Goal: Information Seeking & Learning: Learn about a topic

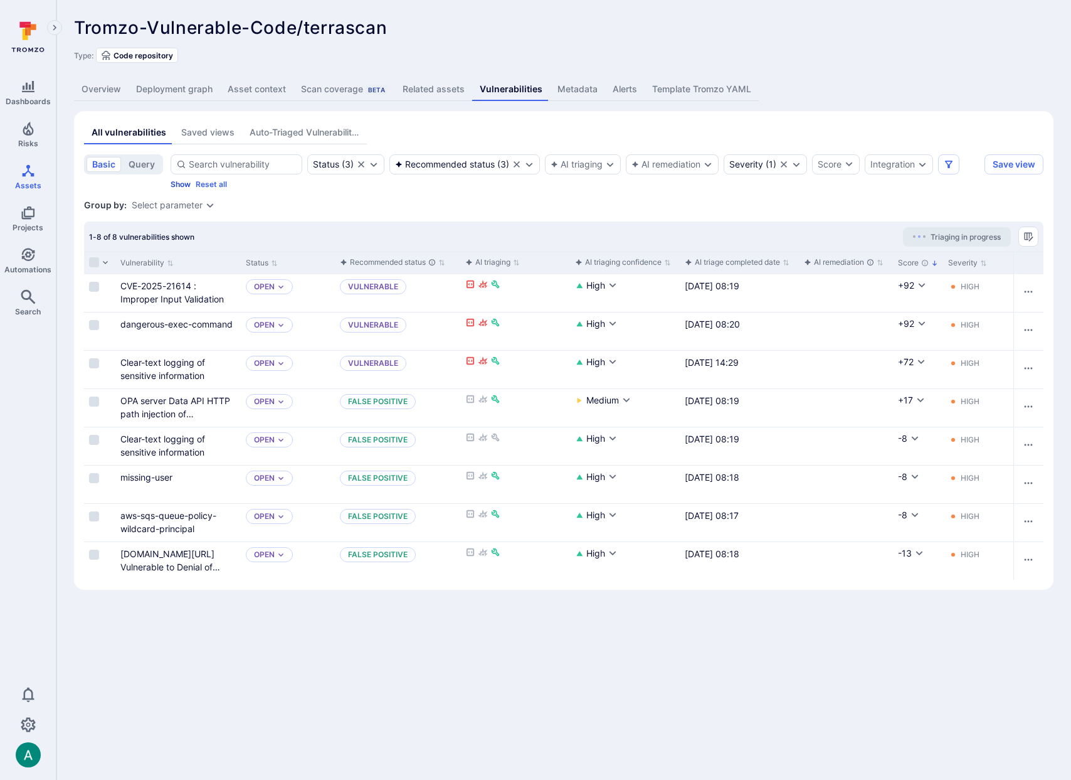
click at [186, 183] on button "Show" at bounding box center [181, 183] width 20 height 9
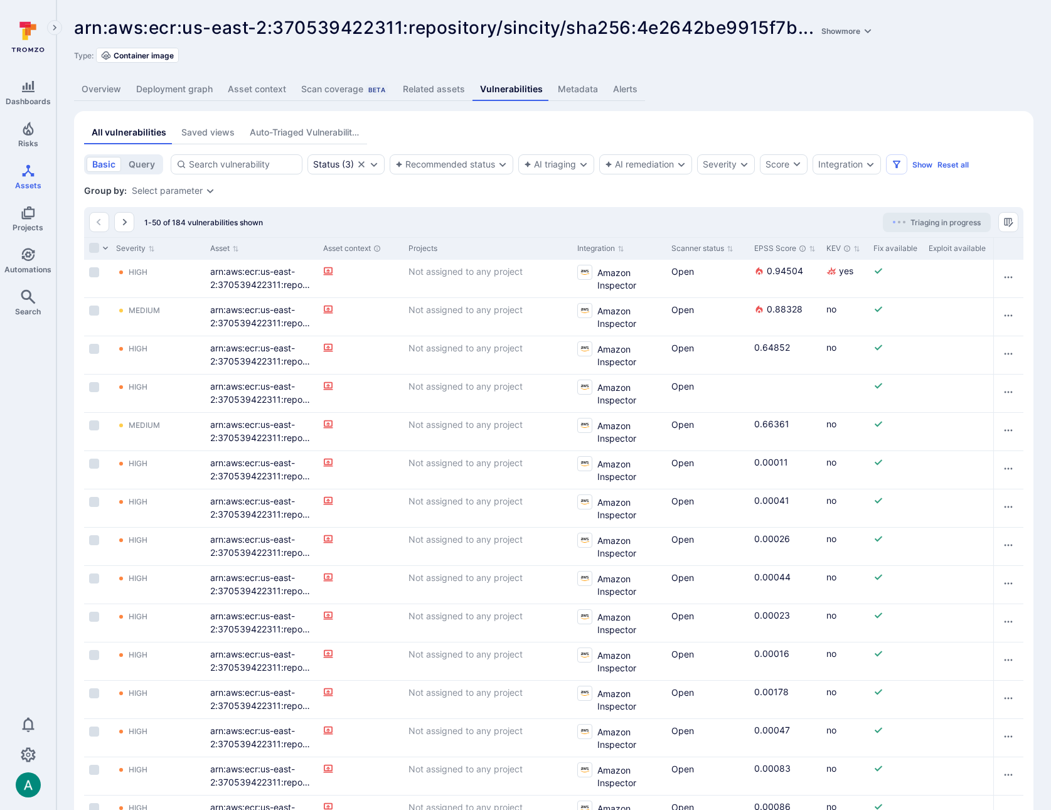
click at [191, 191] on div "Select parameter" at bounding box center [167, 191] width 71 height 10
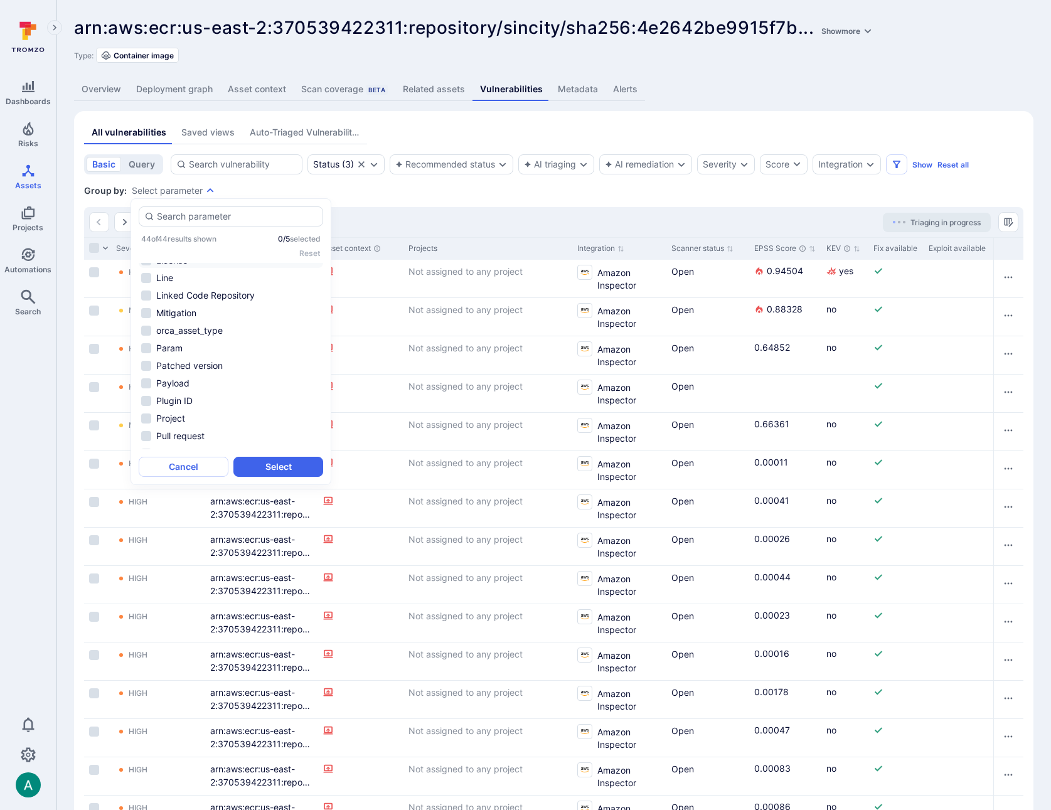
scroll to position [584, 0]
click at [186, 340] on li "Tool name" at bounding box center [231, 336] width 184 height 15
click at [303, 467] on button "Select" at bounding box center [278, 467] width 90 height 20
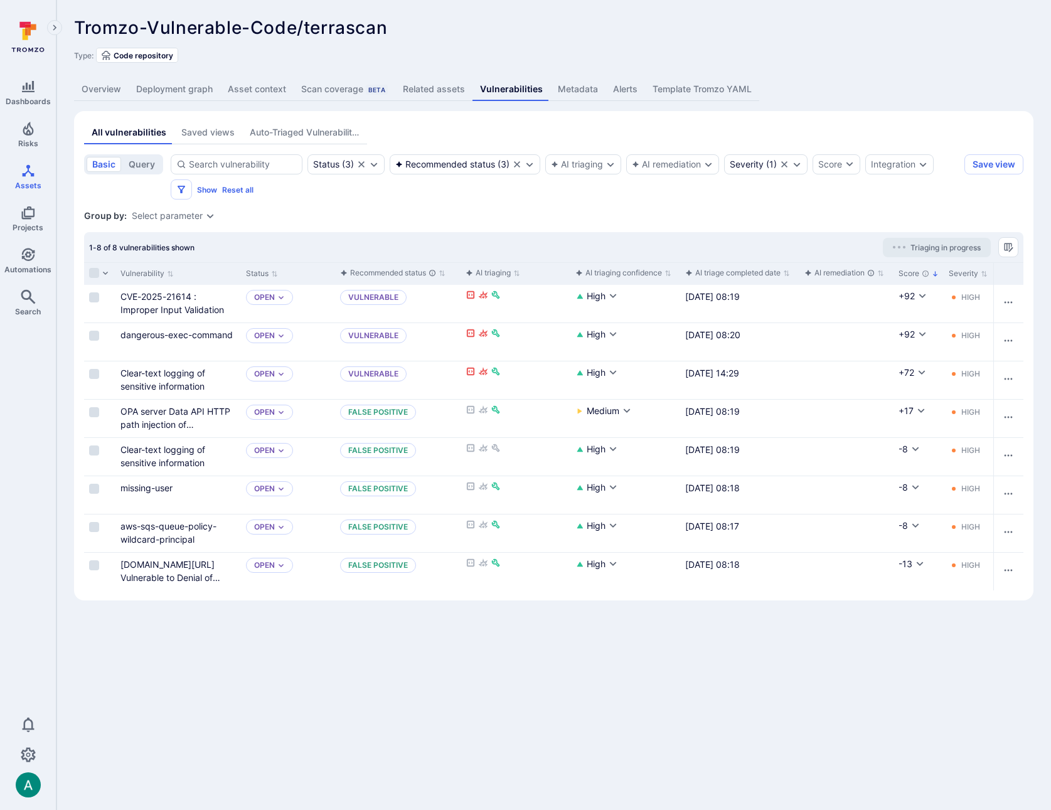
click at [416, 90] on link "Related assets" at bounding box center [433, 89] width 77 height 23
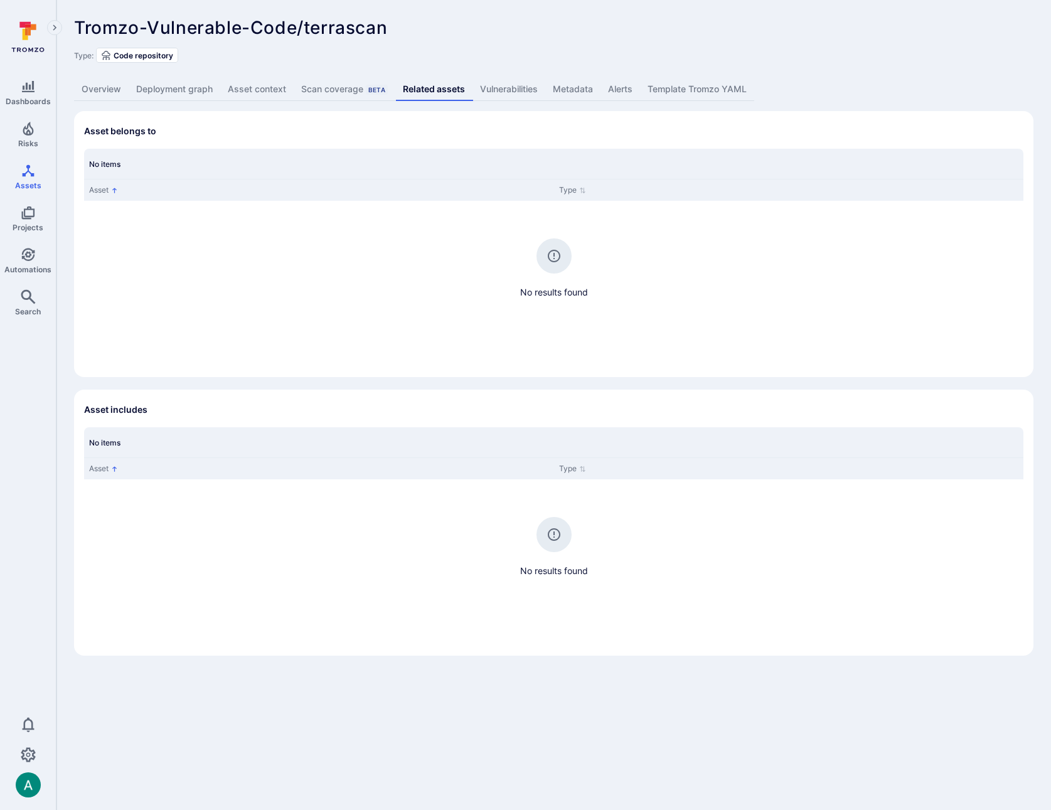
click at [502, 88] on link "Vulnerabilities" at bounding box center [508, 89] width 73 height 23
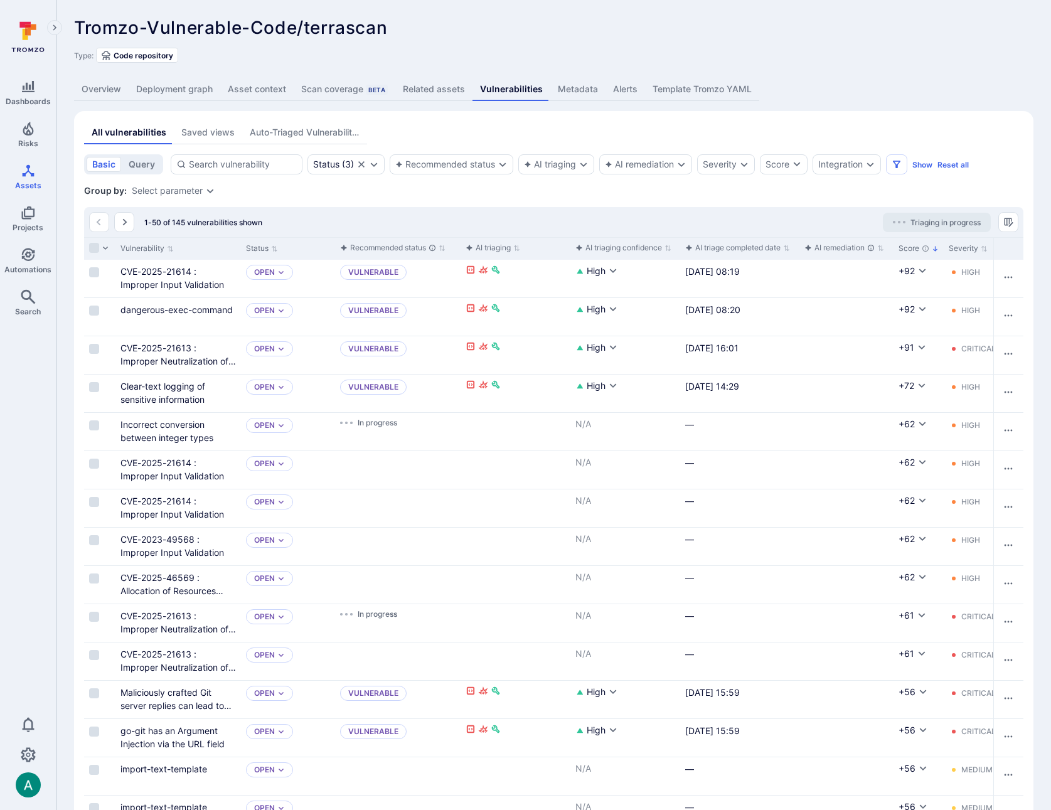
click at [201, 88] on link "Deployment graph" at bounding box center [175, 89] width 92 height 23
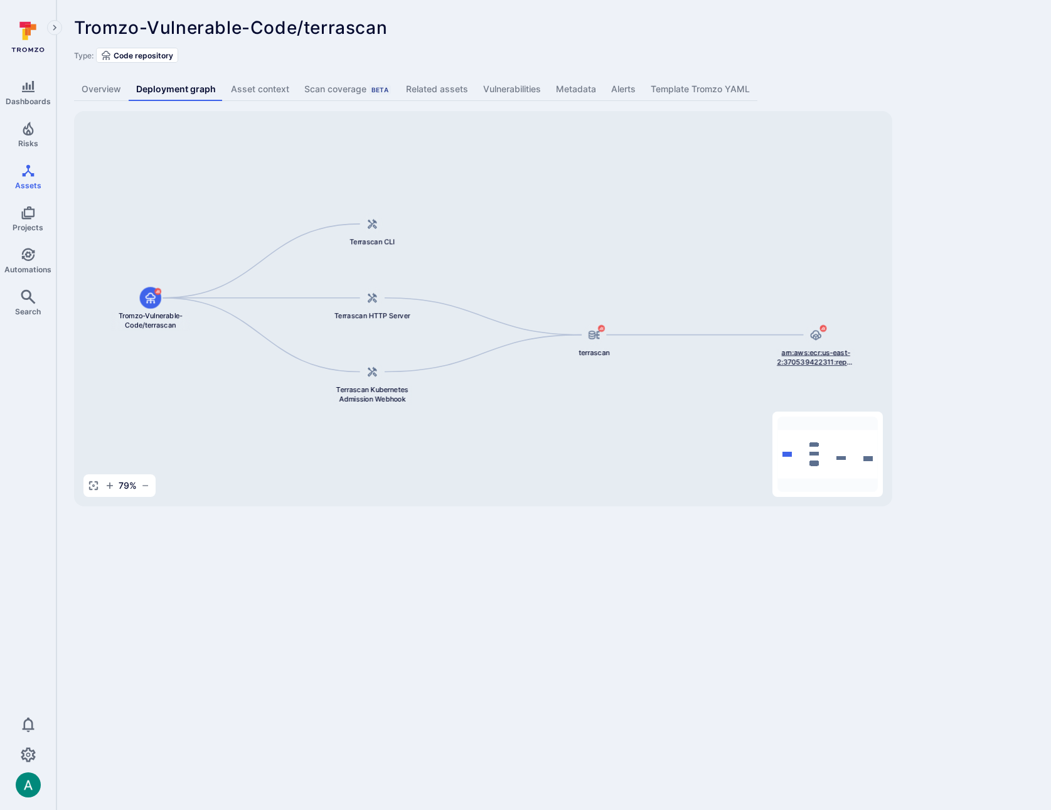
click at [796, 356] on span "arn:aws:ecr:us-east-2:370539422311:repository/terrascan/sha256:99fb441c0d3cb1fc…" at bounding box center [815, 357] width 79 height 19
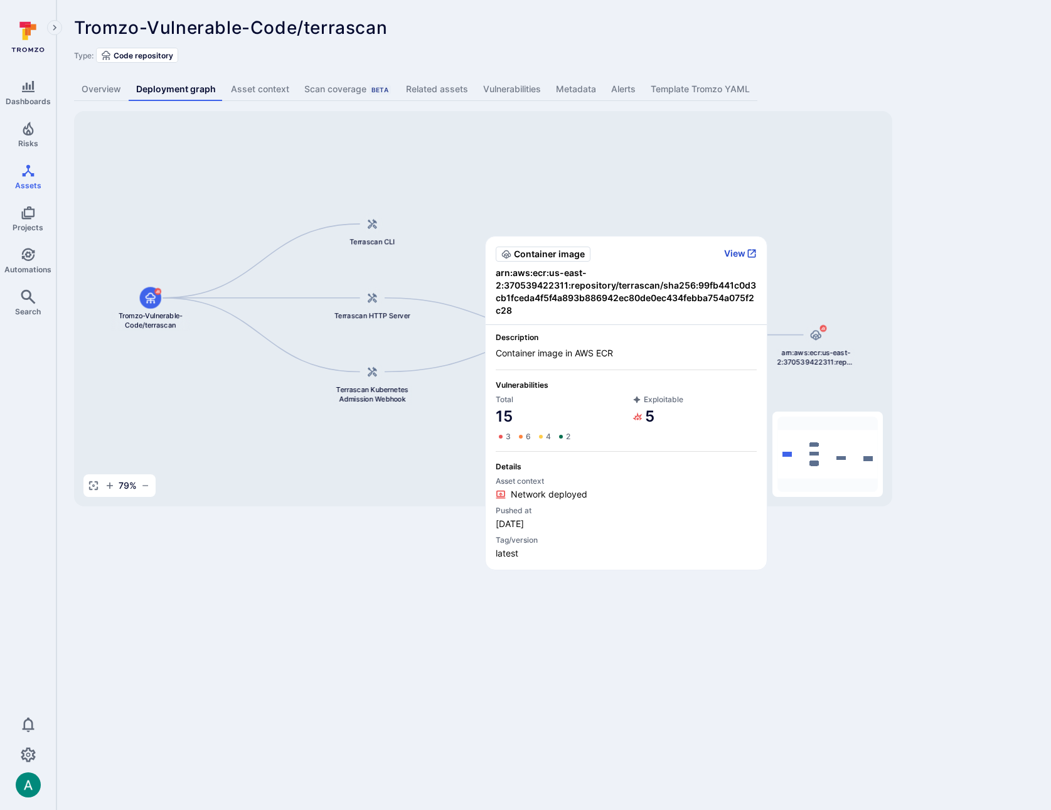
click at [745, 255] on button "View" at bounding box center [740, 253] width 33 height 11
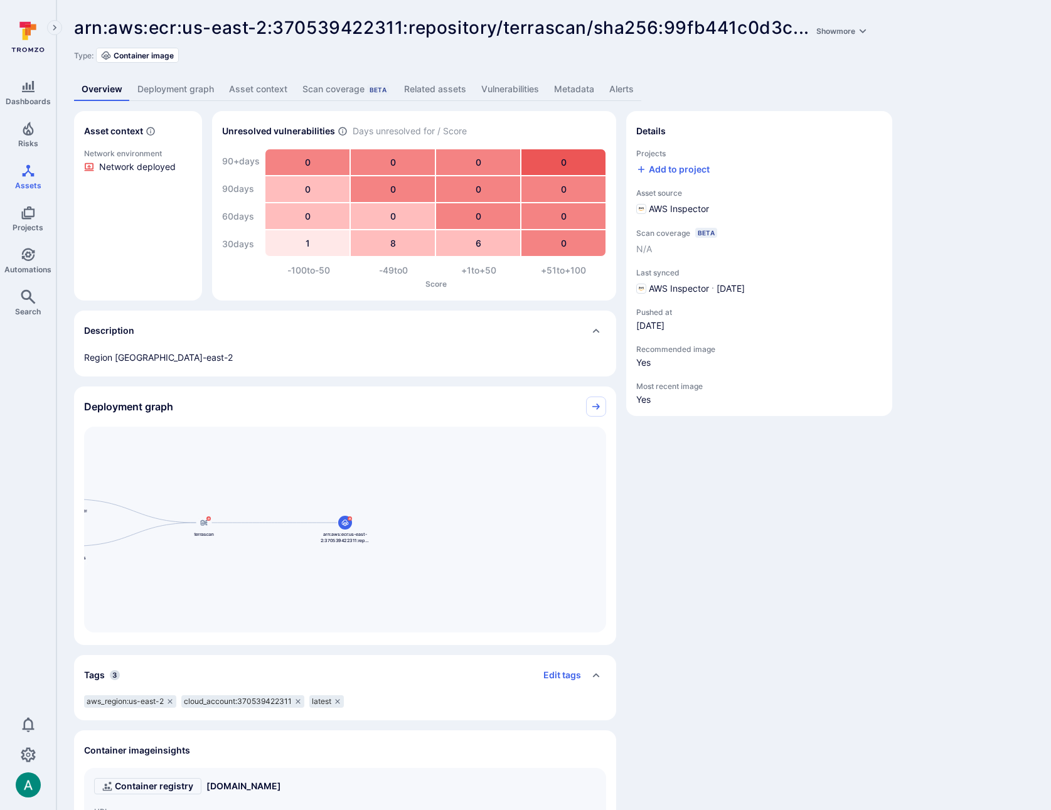
click at [520, 91] on link "Vulnerabilities" at bounding box center [510, 89] width 73 height 23
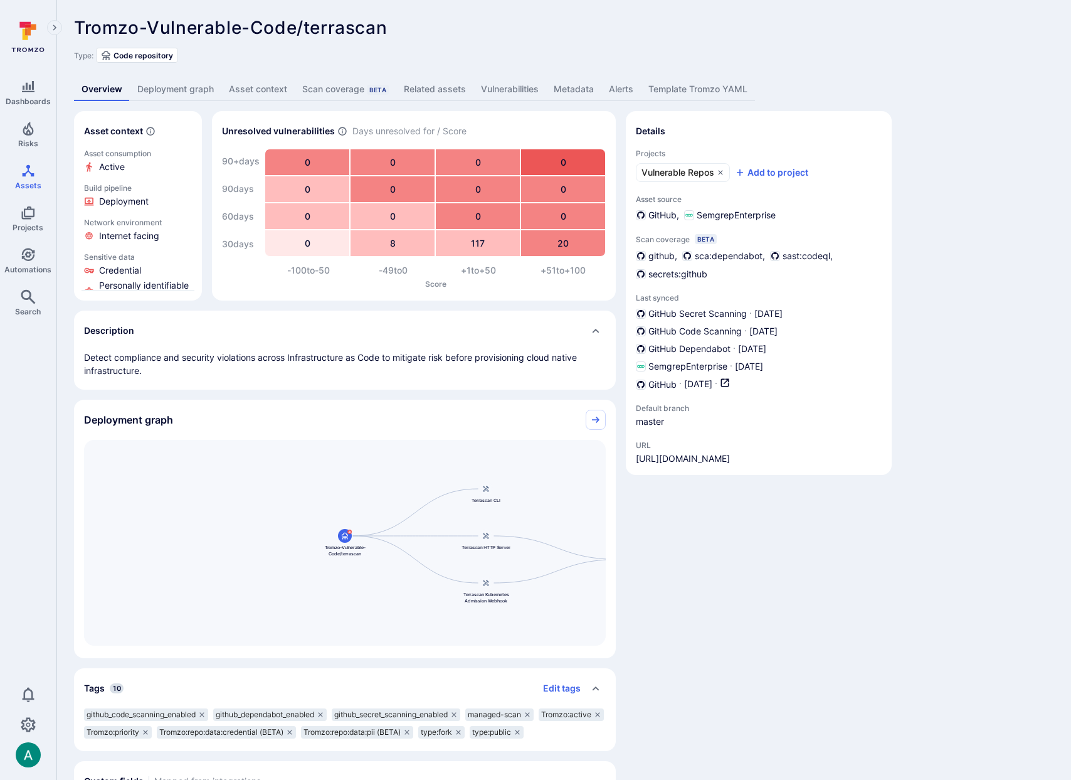
click at [183, 85] on link "Deployment graph" at bounding box center [176, 89] width 92 height 23
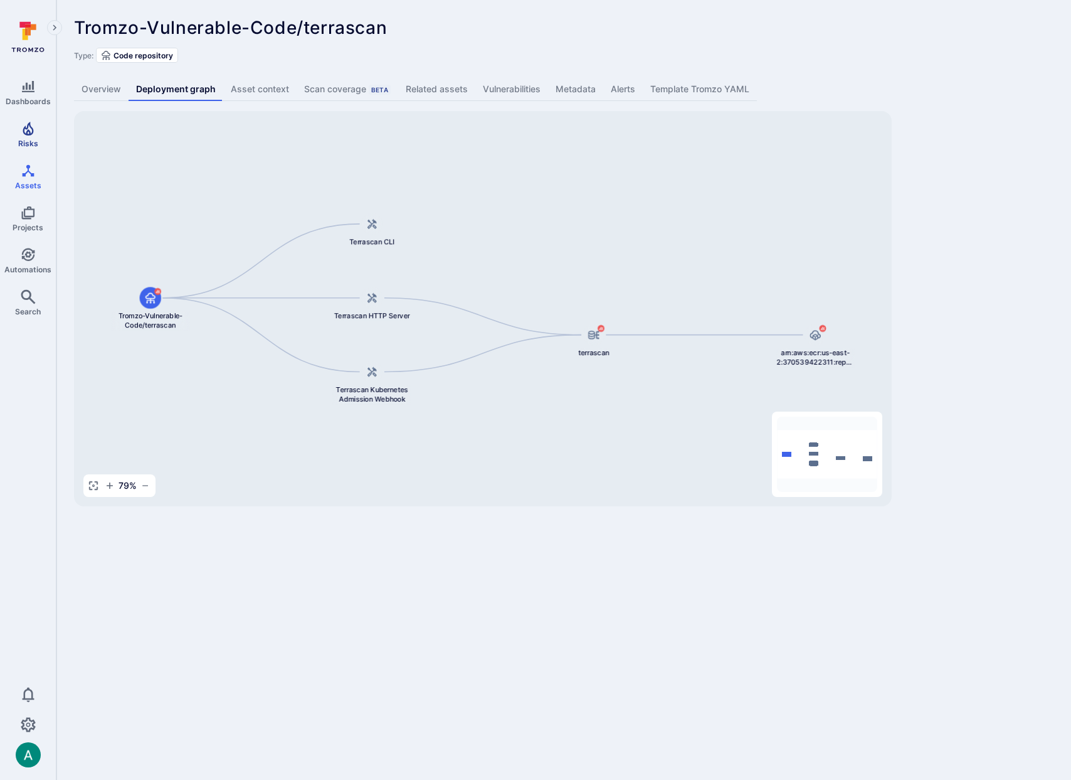
click at [23, 132] on icon "Risks" at bounding box center [28, 129] width 11 height 14
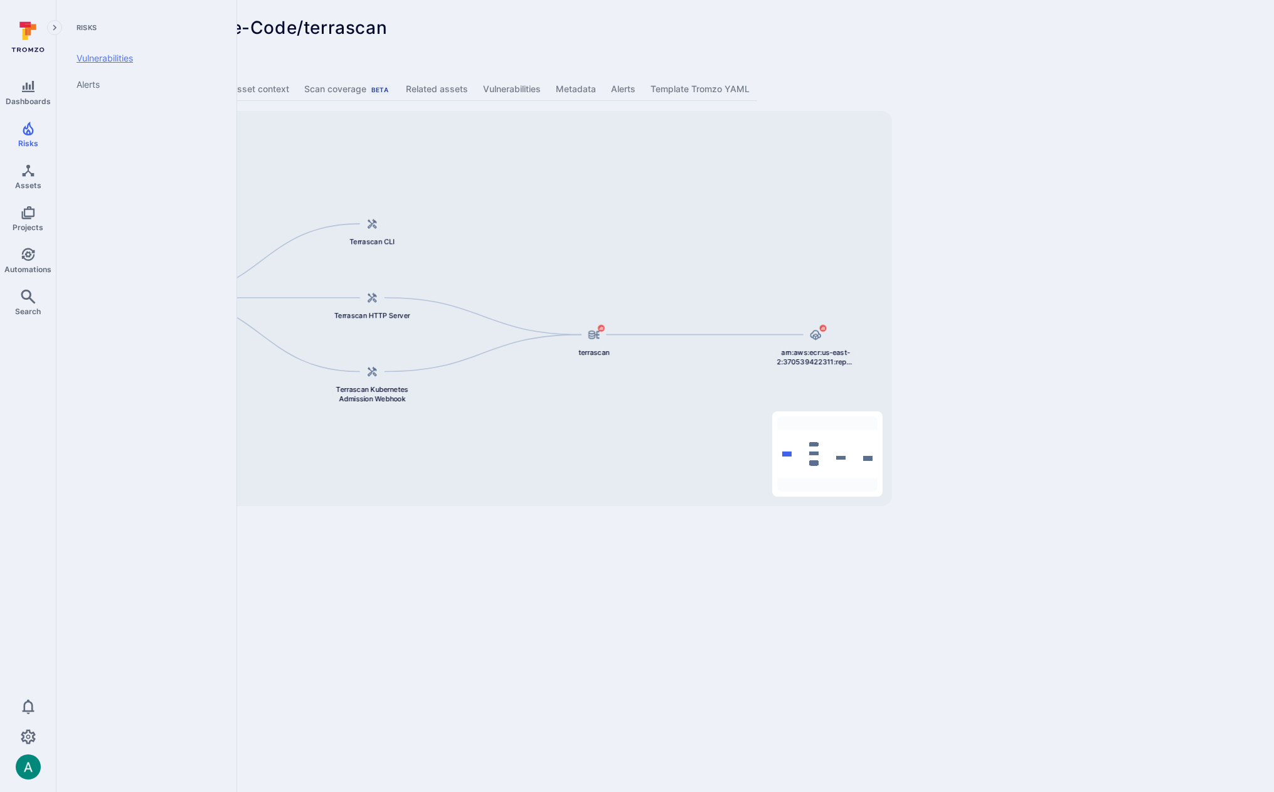
click at [139, 58] on link "Vulnerabilities" at bounding box center [143, 58] width 155 height 26
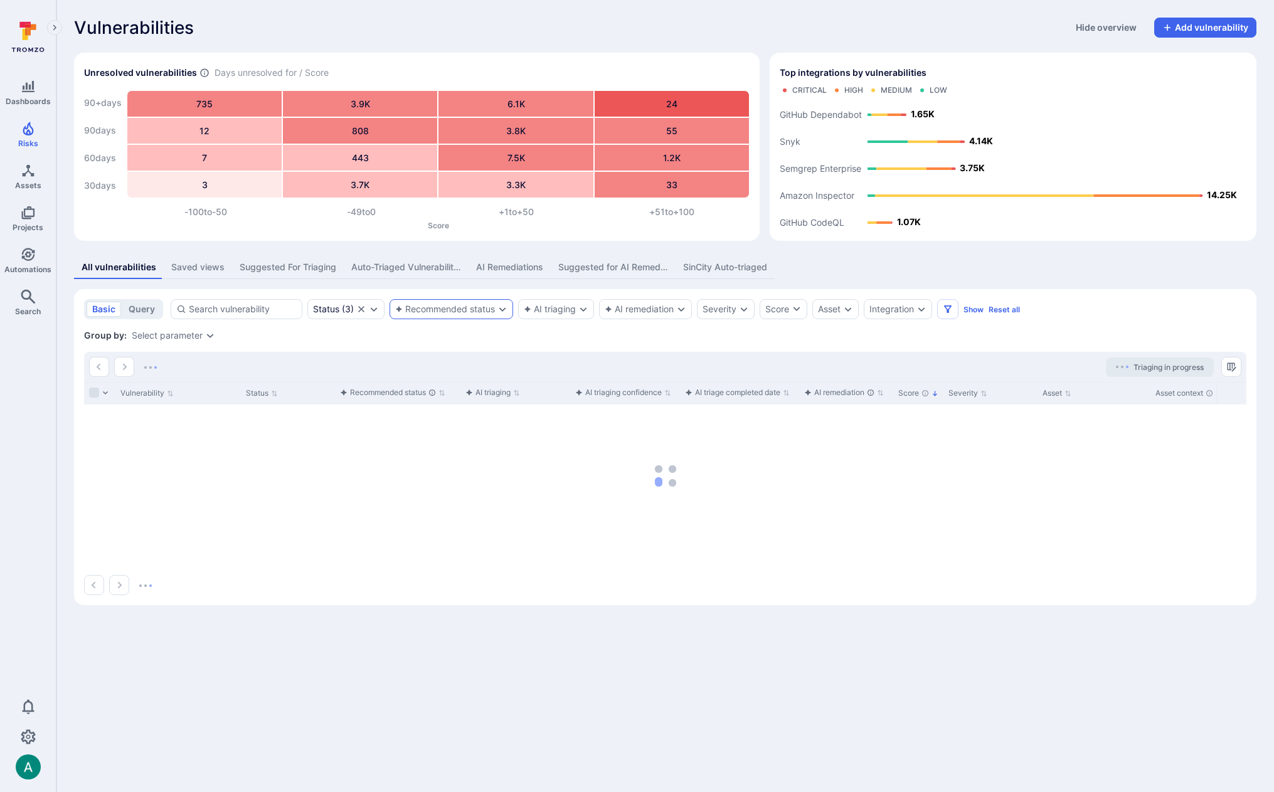
click at [467, 312] on div "Recommended status" at bounding box center [445, 309] width 100 height 10
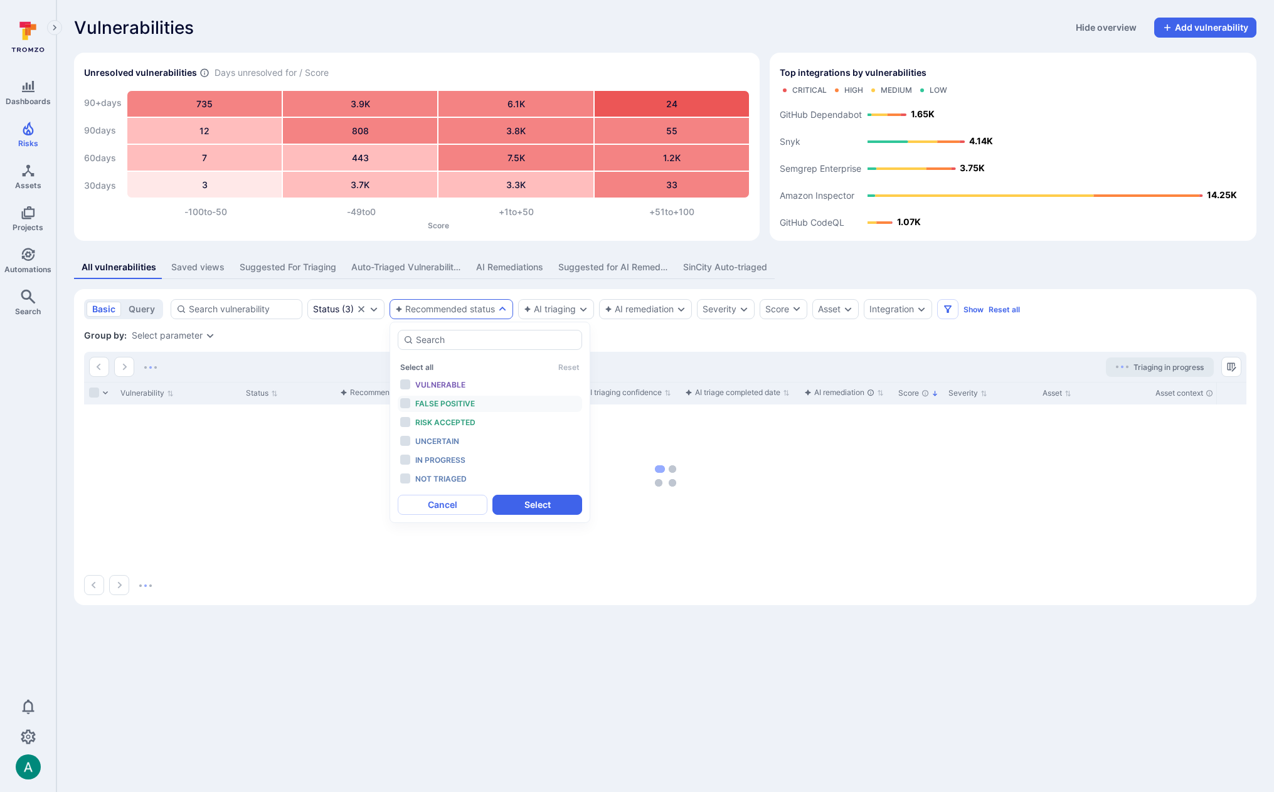
click at [462, 399] on span "False positive" at bounding box center [445, 403] width 60 height 9
click at [546, 500] on button "Select" at bounding box center [537, 505] width 90 height 20
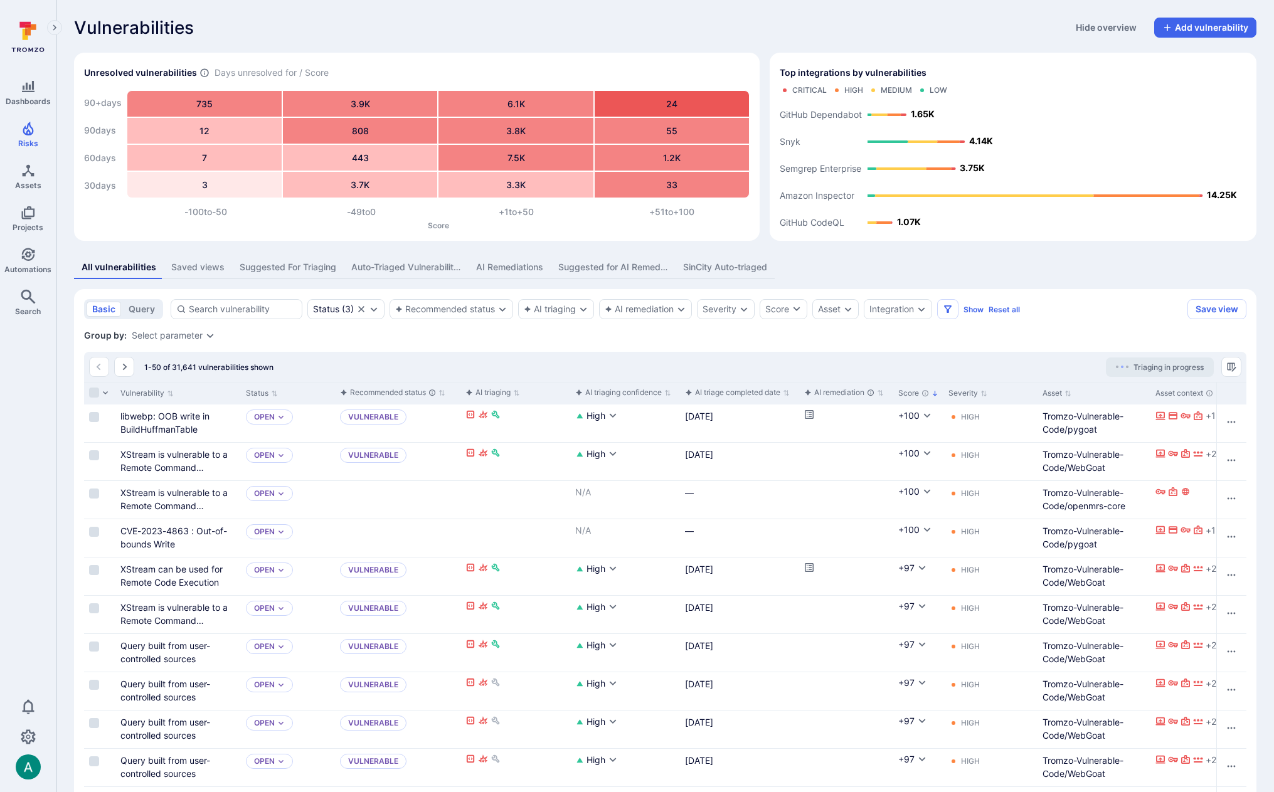
click at [483, 335] on div "Group by: Select parameter" at bounding box center [665, 335] width 1162 height 13
click at [461, 305] on div "Recommended status" at bounding box center [445, 309] width 100 height 10
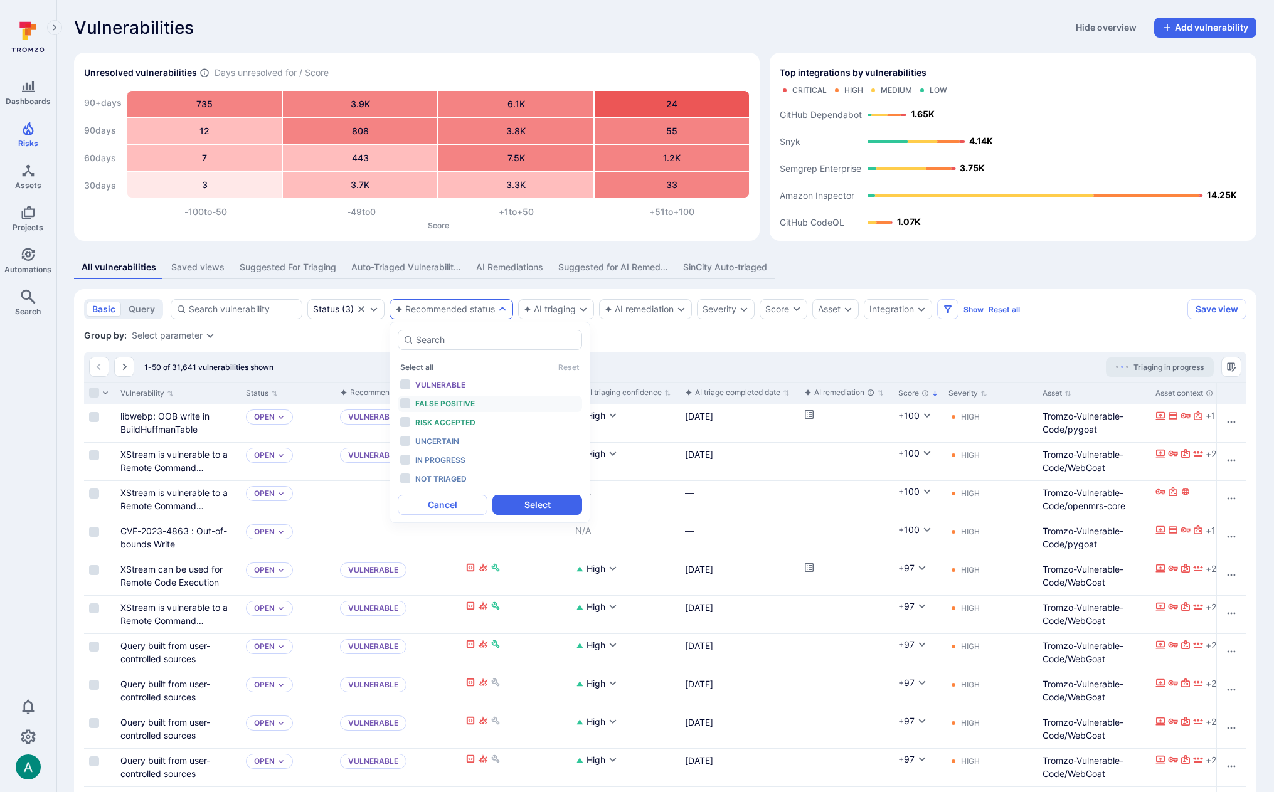
click at [450, 399] on span "False positive" at bounding box center [445, 403] width 60 height 9
click at [559, 507] on button "Select" at bounding box center [537, 505] width 90 height 20
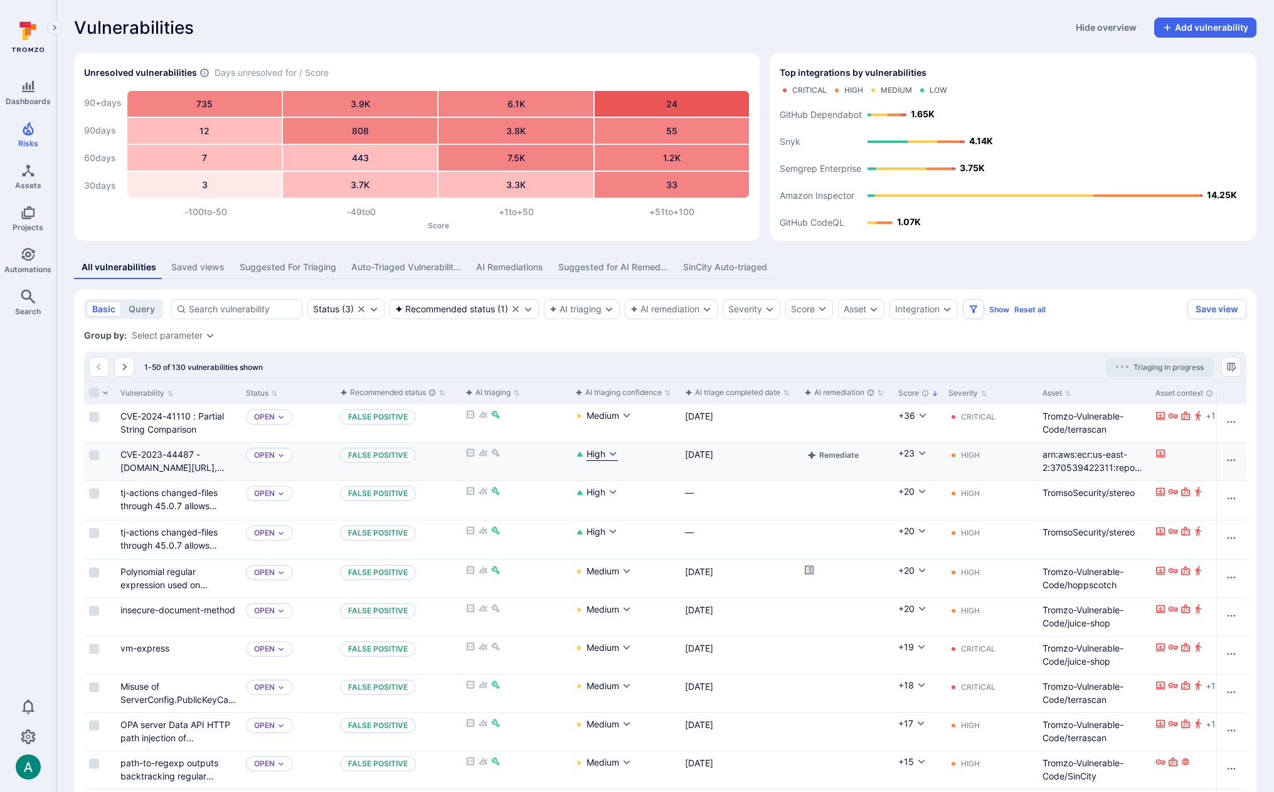
click at [612, 455] on icon "Cell for aiCtx.confidenceScore" at bounding box center [613, 454] width 10 height 10
click at [629, 453] on div at bounding box center [637, 396] width 1274 height 792
click at [610, 493] on icon "Cell for aiCtx.confidenceScore" at bounding box center [613, 492] width 10 height 10
click at [636, 488] on div at bounding box center [637, 396] width 1274 height 792
click at [609, 531] on icon "Cell for aiCtx.confidenceScore" at bounding box center [613, 532] width 10 height 10
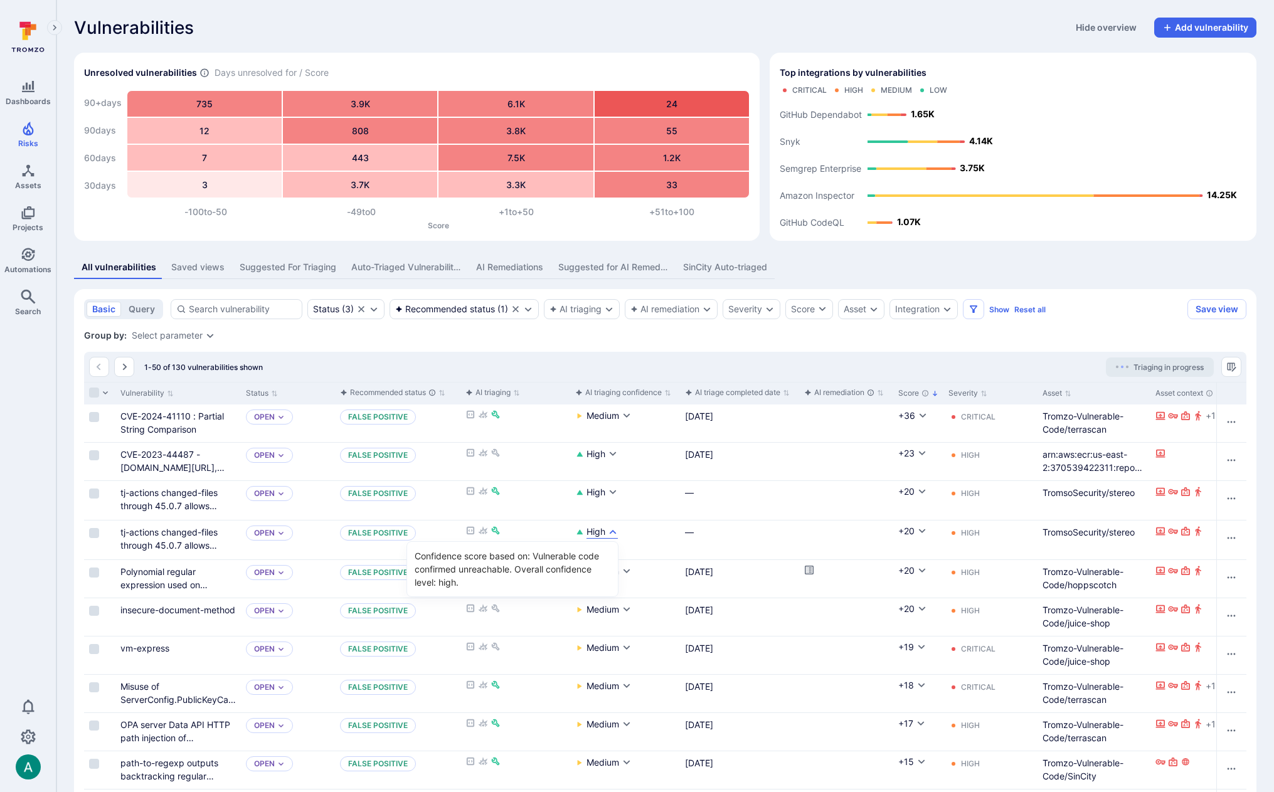
click at [643, 354] on div at bounding box center [637, 396] width 1274 height 792
